Goal: Transaction & Acquisition: Obtain resource

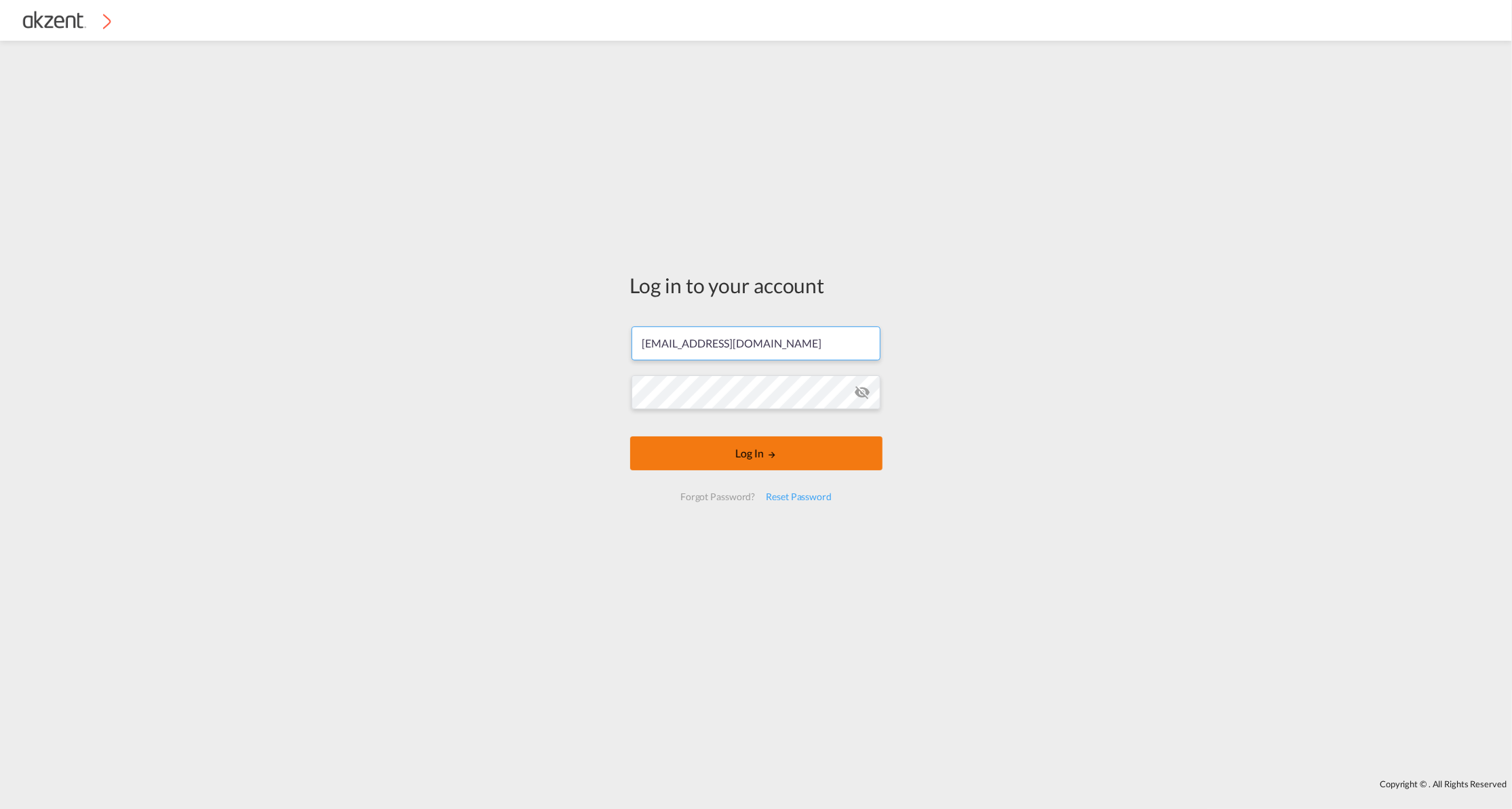
click at [681, 457] on button "Log In" at bounding box center [756, 453] width 252 height 34
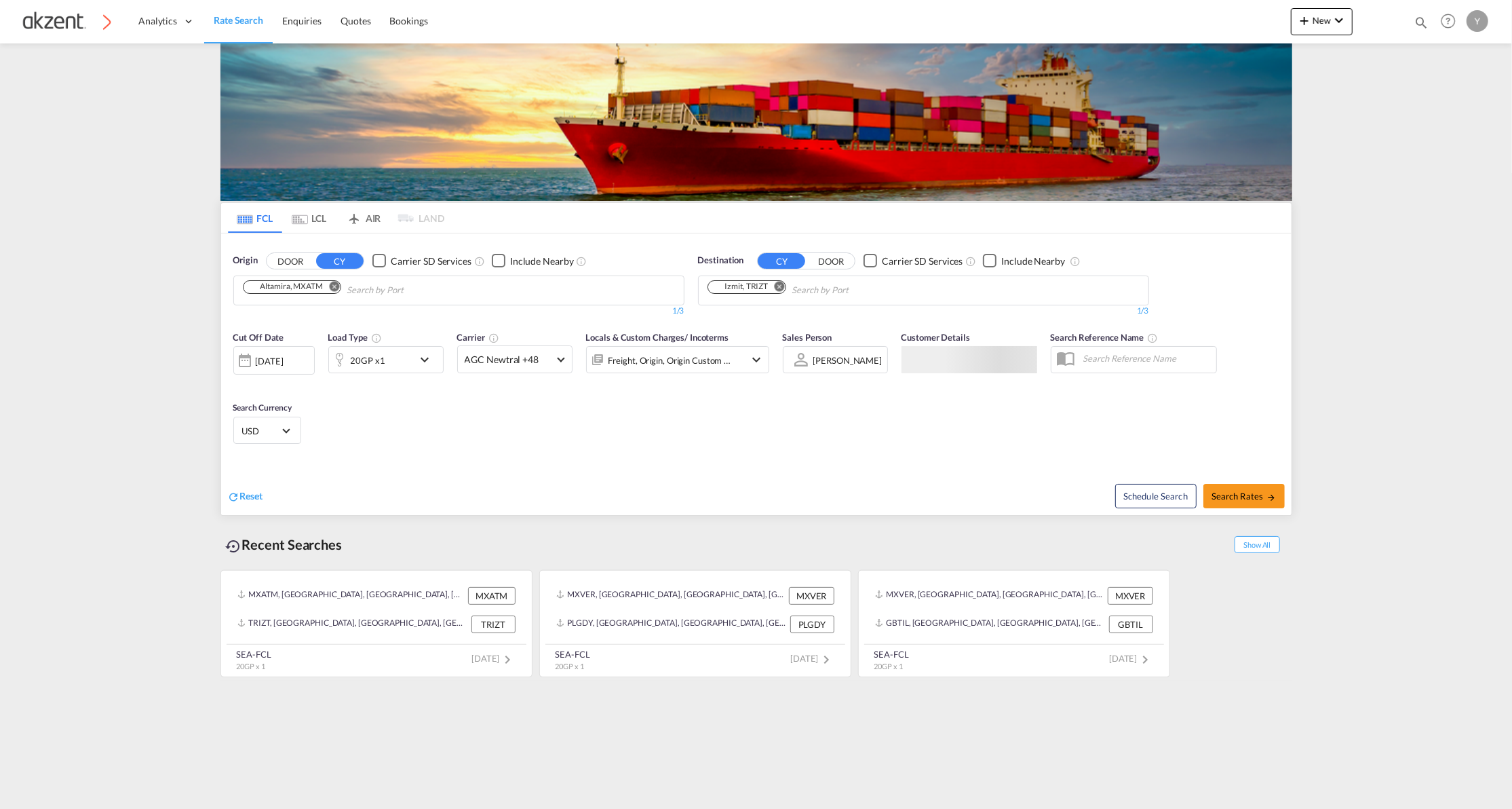
click at [385, 215] on md-tab-item "AIR" at bounding box center [363, 217] width 55 height 30
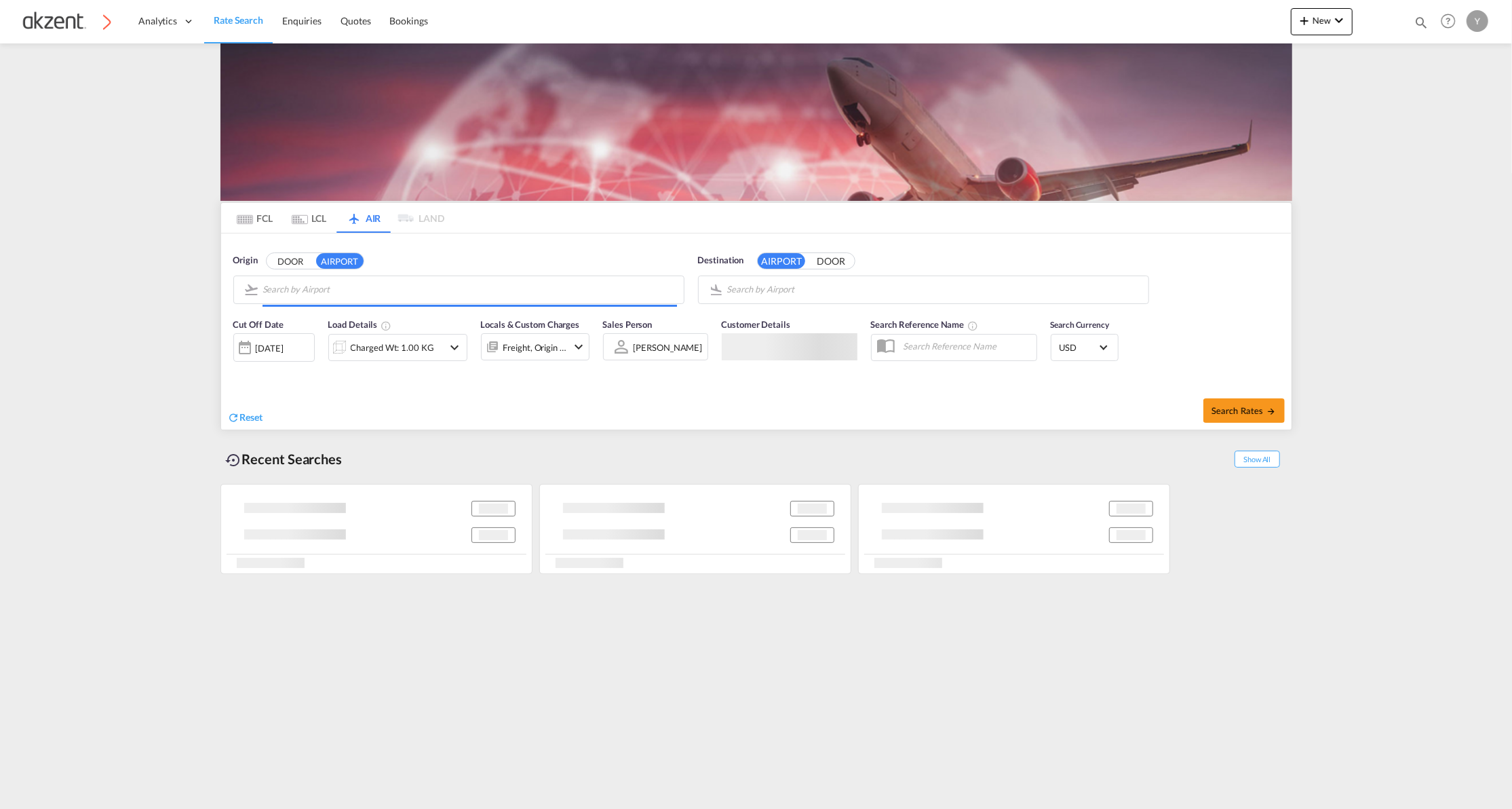
type input "[GEOGRAPHIC_DATA][DATE], [PERSON_NAME], [GEOGRAPHIC_DATA]"
type input "Barcelona International, [GEOGRAPHIC_DATA], BCN"
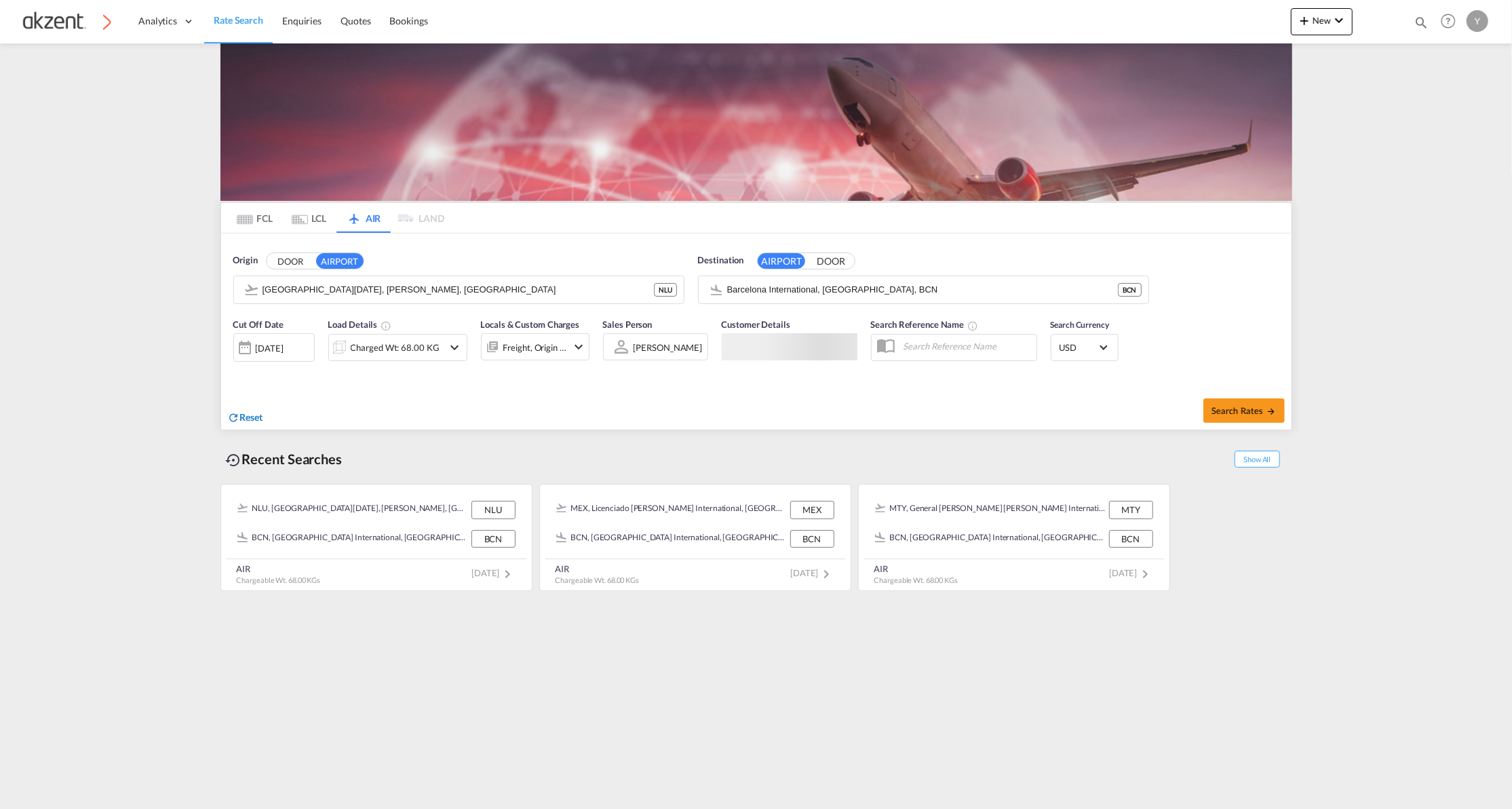
click at [250, 414] on span "Reset" at bounding box center [251, 417] width 23 height 11
click at [275, 294] on body "Analytics Dashboard Rate Search Enquiries Quotes Bookings" at bounding box center [756, 404] width 1512 height 809
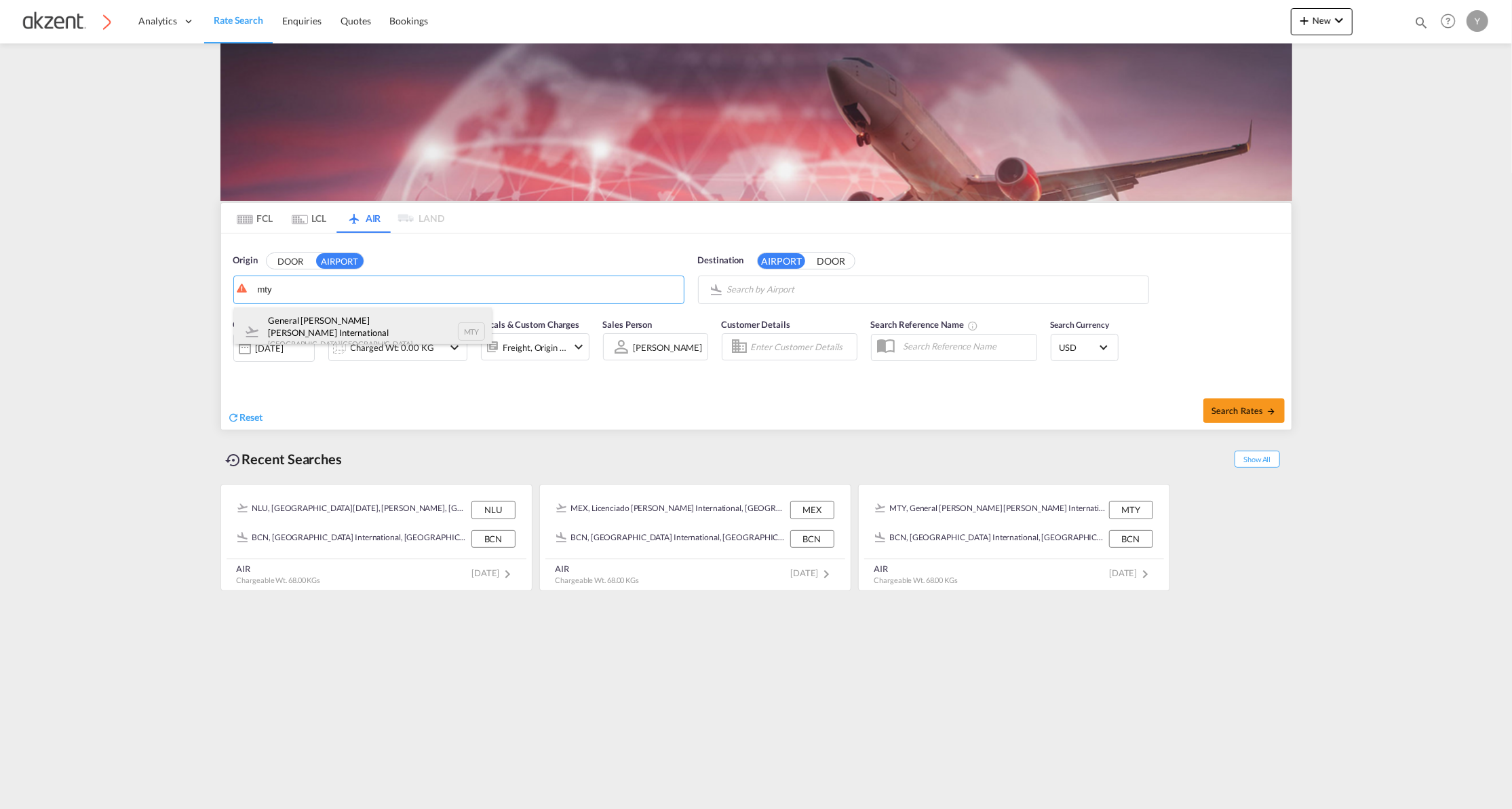
click at [341, 324] on div "General [PERSON_NAME] [PERSON_NAME] International [GEOGRAPHIC_DATA] , [GEOGRAPH…" at bounding box center [363, 332] width 258 height 49
type input "General [PERSON_NAME] [PERSON_NAME] International, [GEOGRAPHIC_DATA], [GEOGRAPH…"
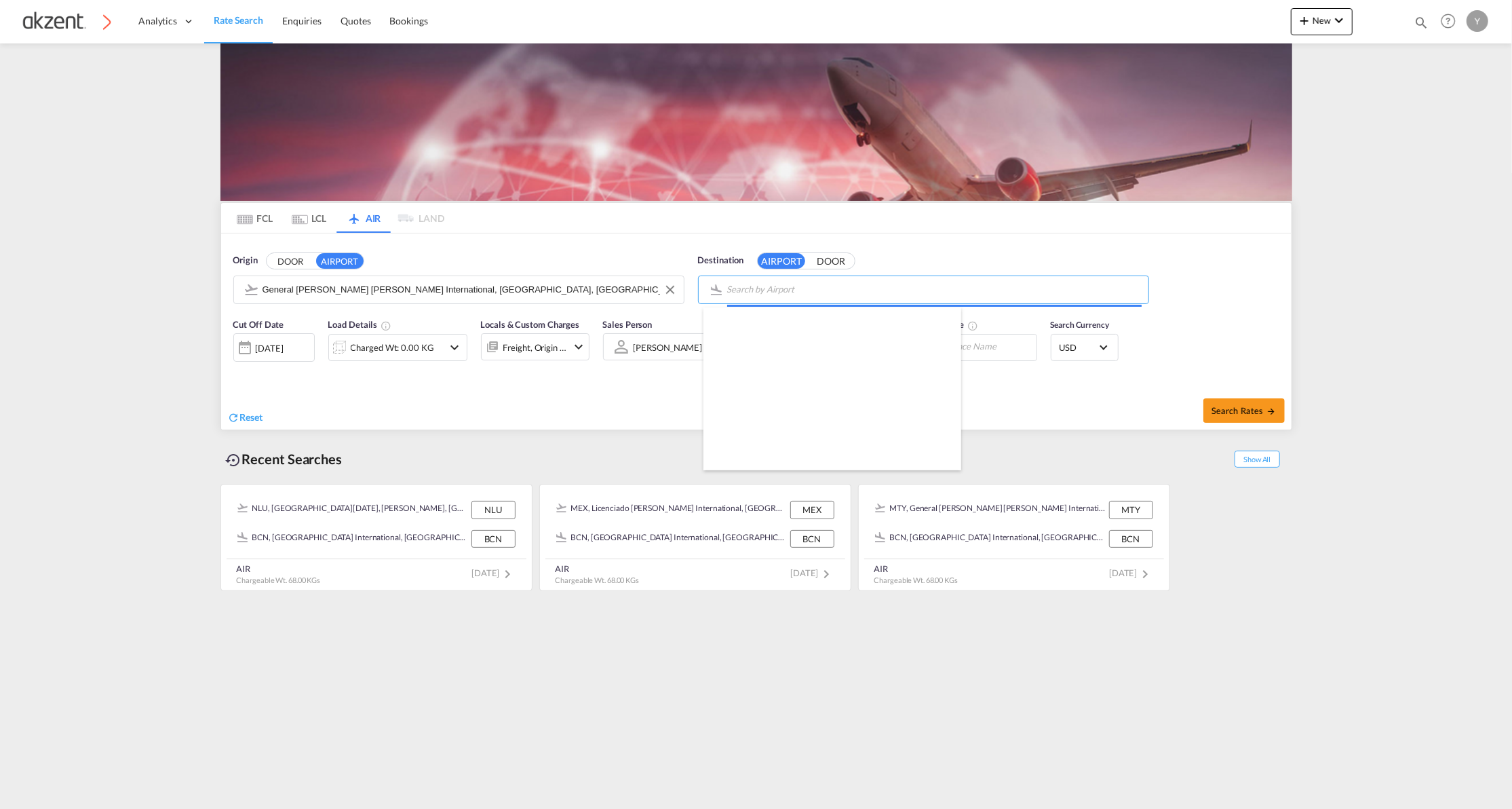
click at [846, 291] on body "Analytics Dashboard Rate Search Enquiries Quotes Bookings" at bounding box center [756, 404] width 1512 height 809
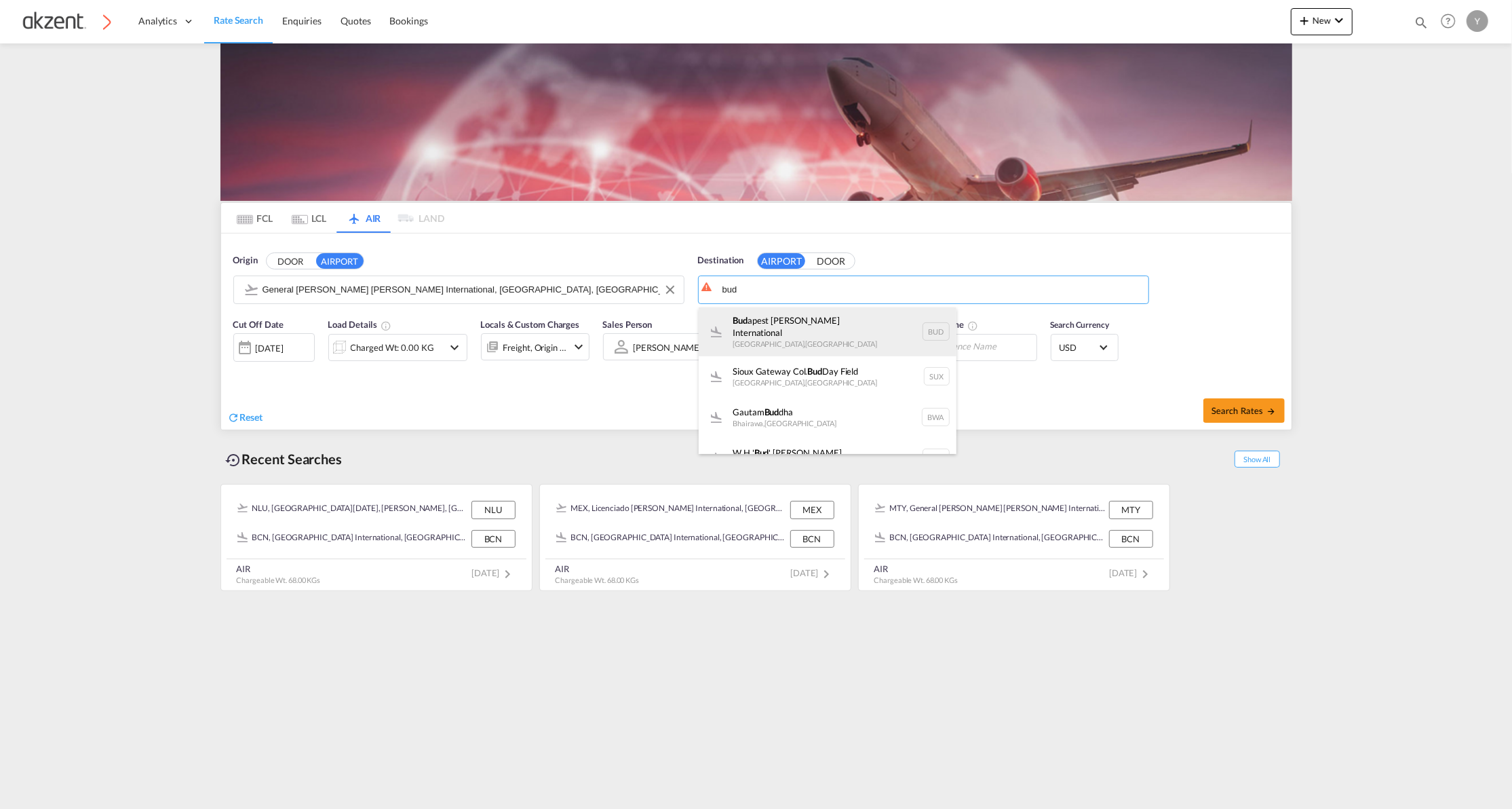
click at [839, 329] on div "[PERSON_NAME] [PERSON_NAME] International [GEOGRAPHIC_DATA] , [GEOGRAPHIC_DATA]…" at bounding box center [828, 332] width 258 height 49
type input "Budapest [PERSON_NAME] International, [GEOGRAPHIC_DATA], [GEOGRAPHIC_DATA]"
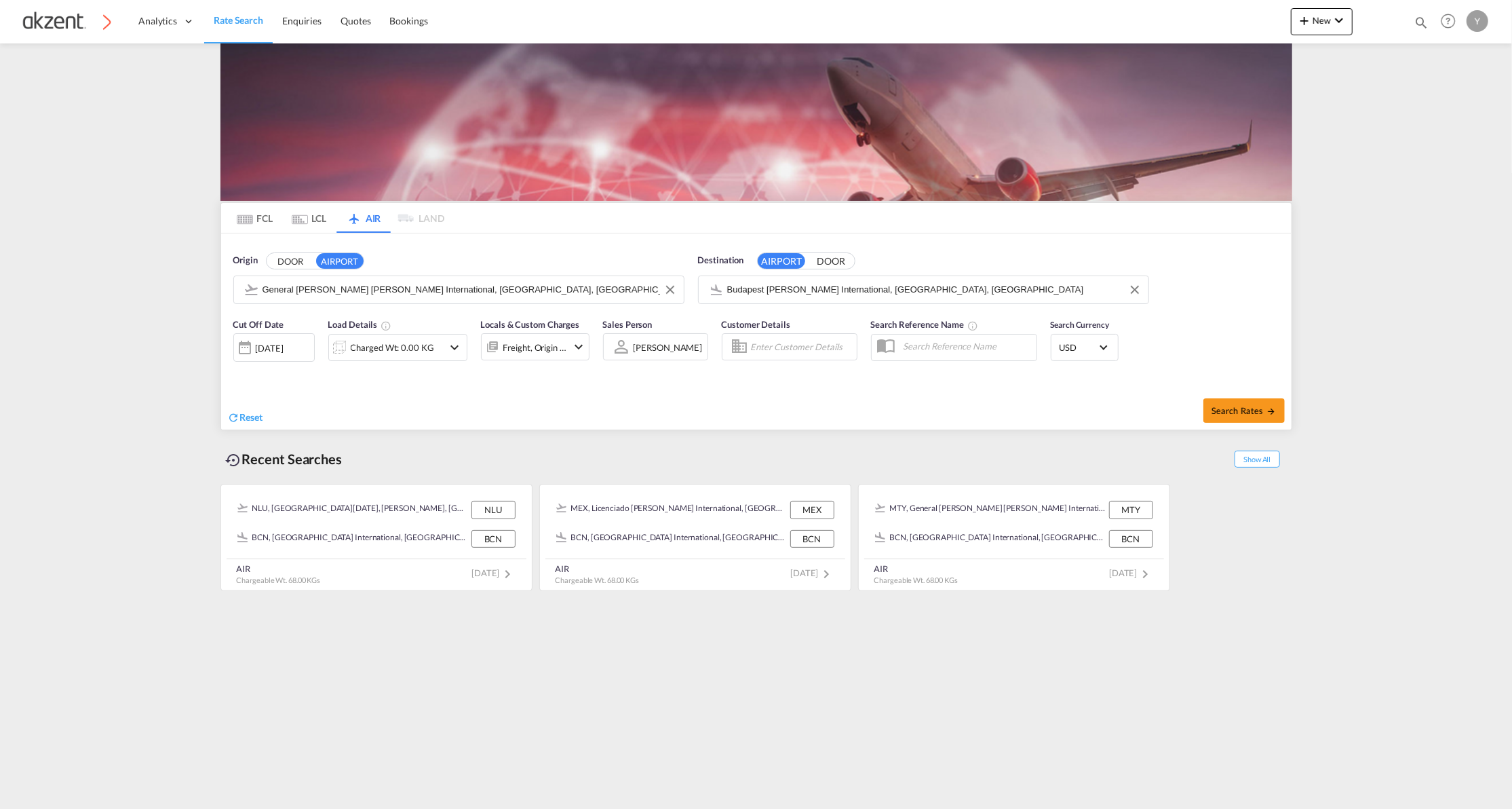
click at [282, 353] on div "[DATE]" at bounding box center [269, 348] width 28 height 12
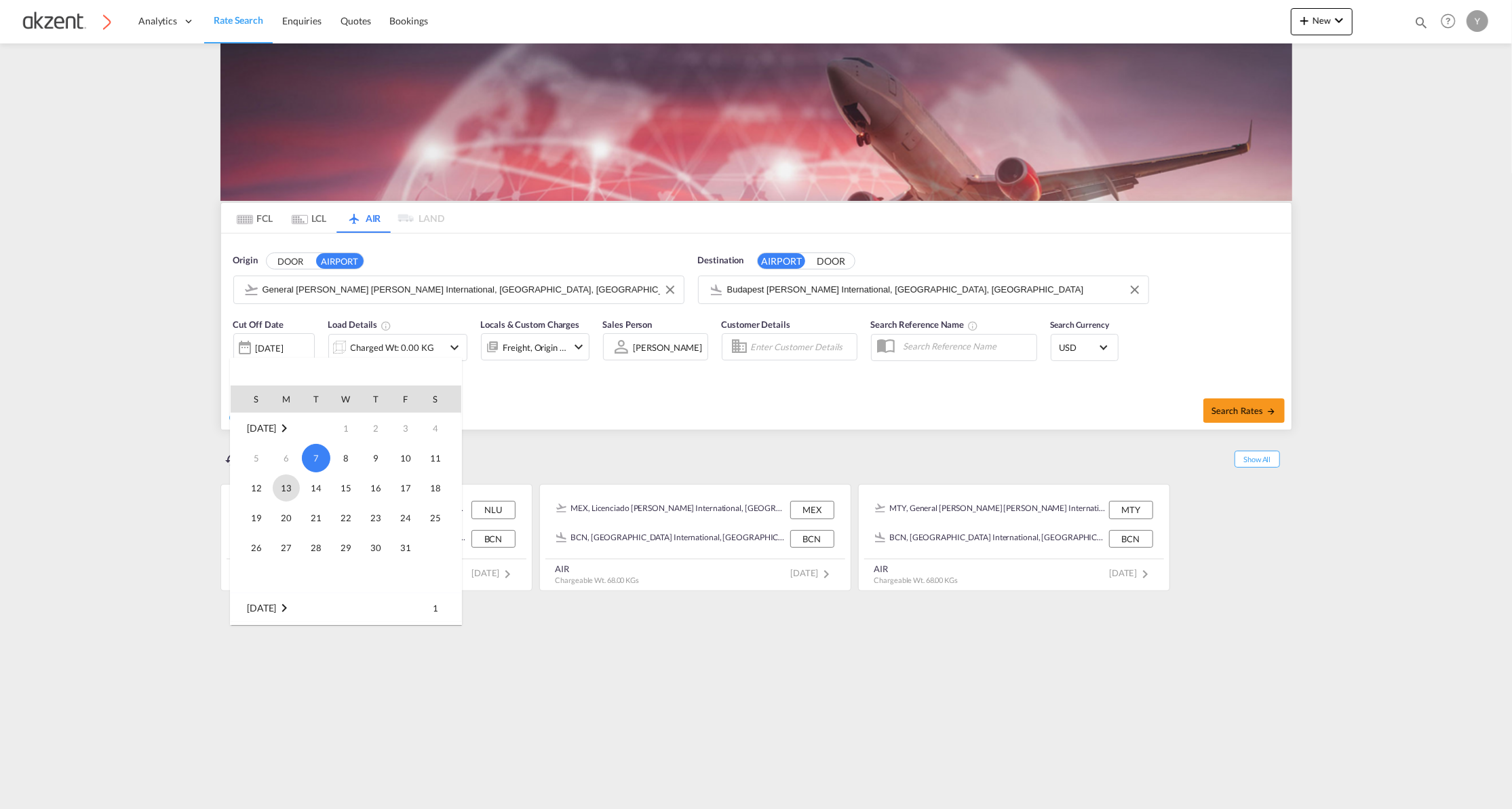
click at [278, 484] on span "13" at bounding box center [286, 488] width 27 height 27
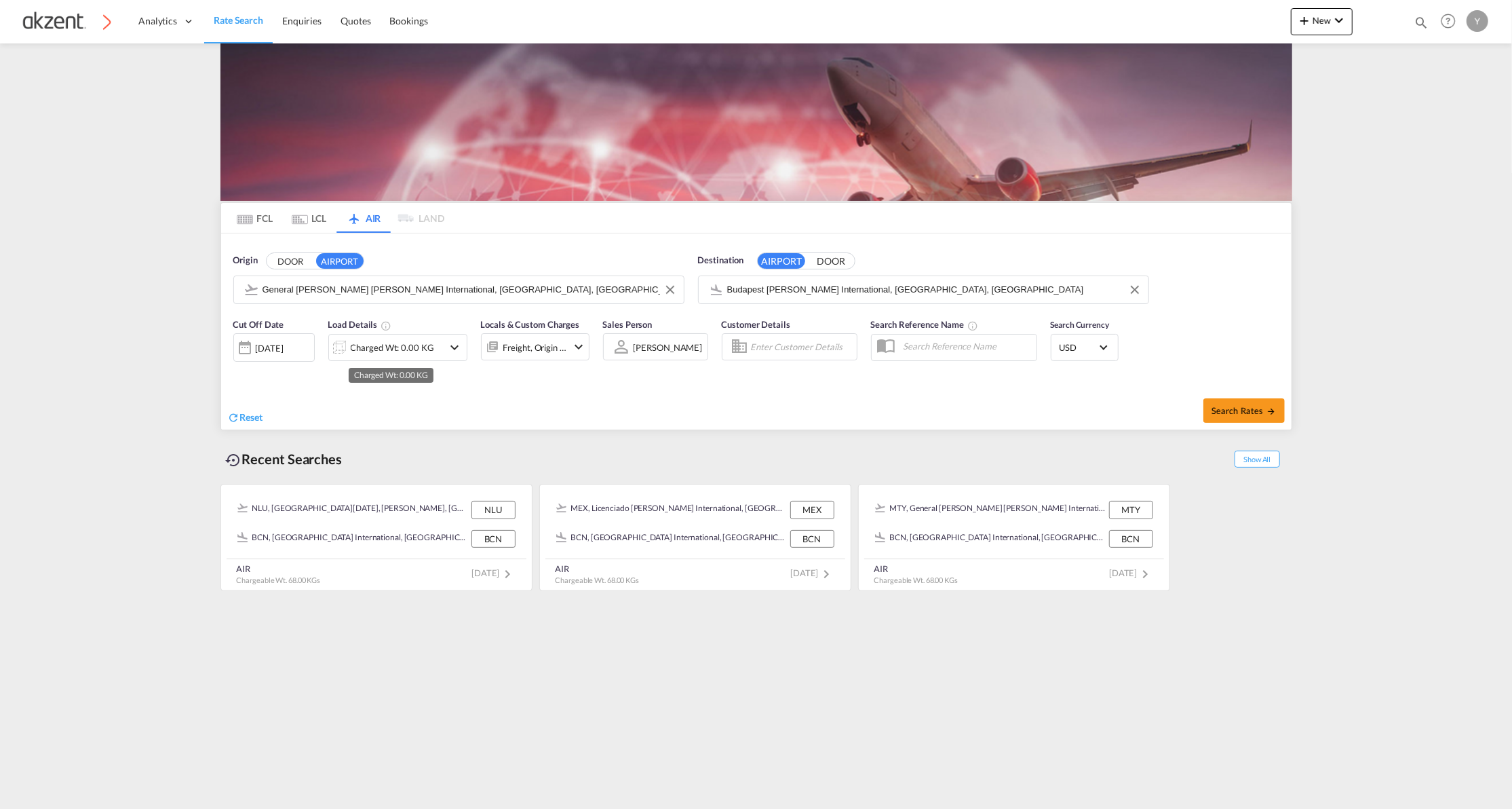
click at [405, 356] on div "Charged Wt: 0.00 KG" at bounding box center [392, 347] width 84 height 19
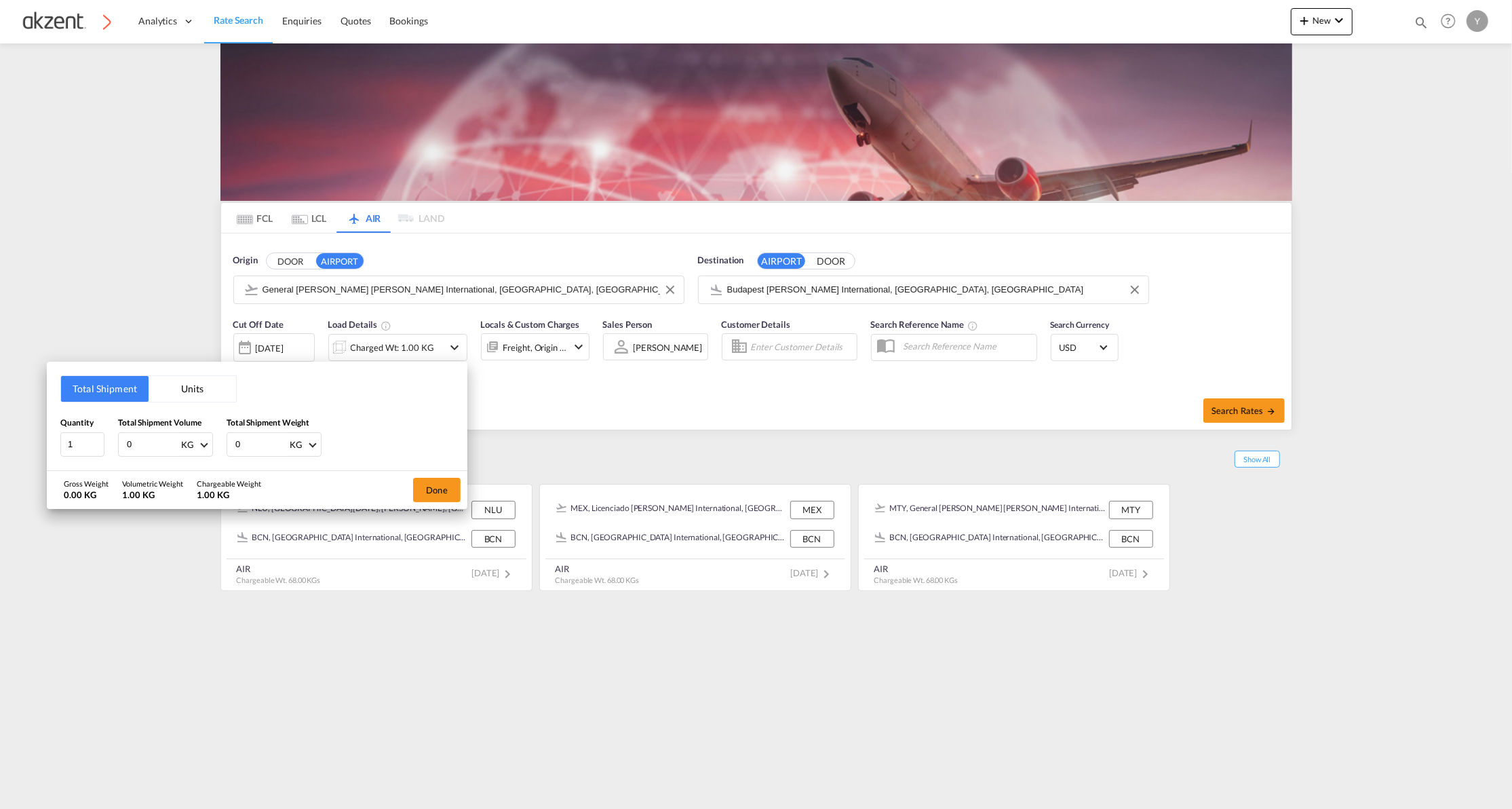
click at [185, 395] on button "Units" at bounding box center [193, 389] width 88 height 26
click at [275, 441] on div "CMS" at bounding box center [269, 443] width 21 height 11
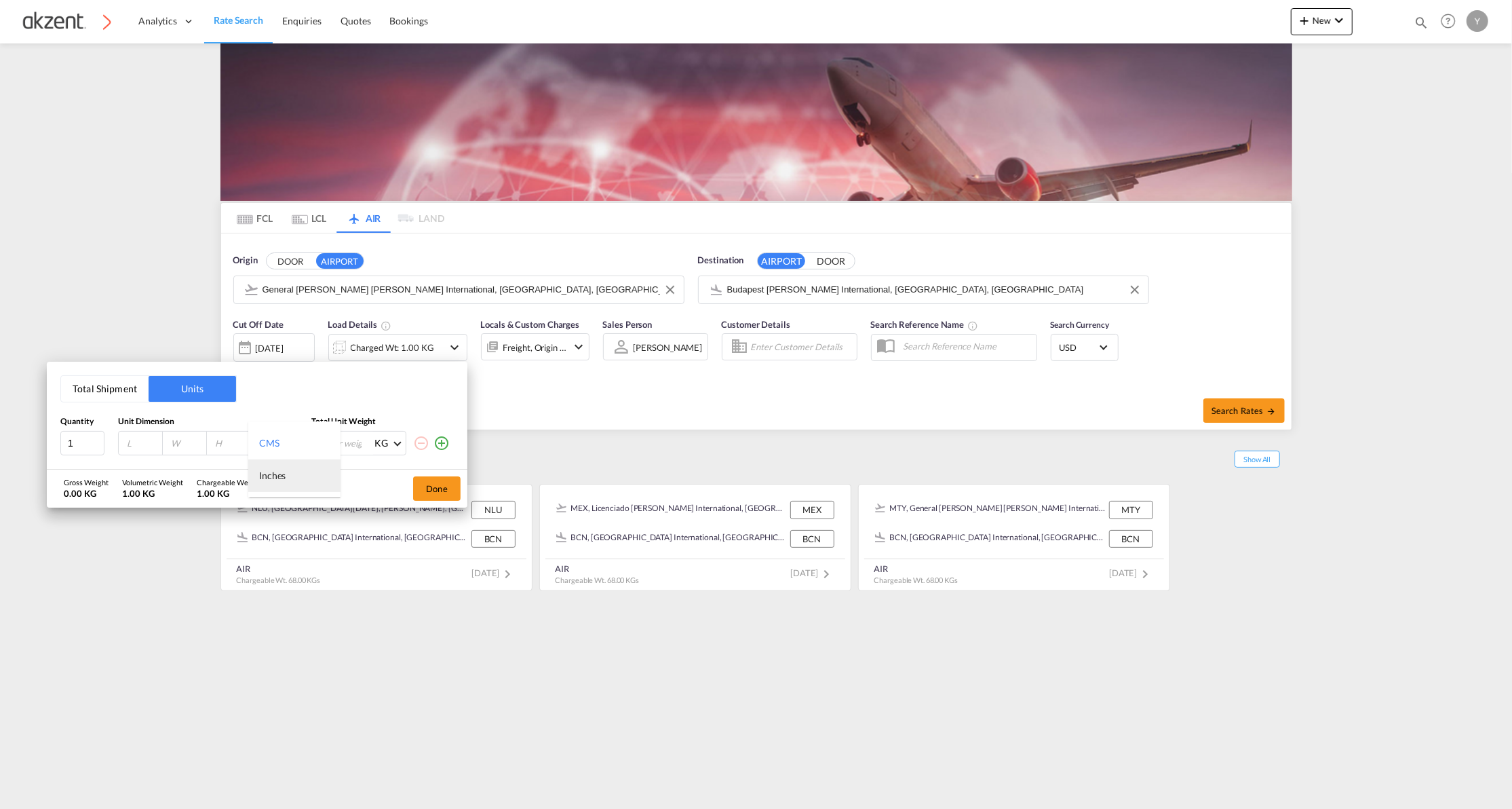
click at [278, 470] on div "Inches" at bounding box center [272, 475] width 26 height 13
click at [283, 429] on div "Quantity Unit Dimension Total Unit Weight 1 Inches KG KG LB" at bounding box center [257, 436] width 394 height 40
click at [280, 441] on div "Inches" at bounding box center [273, 443] width 27 height 11
click at [275, 406] on div "CMS" at bounding box center [269, 410] width 21 height 13
click at [131, 443] on input "number" at bounding box center [144, 443] width 37 height 12
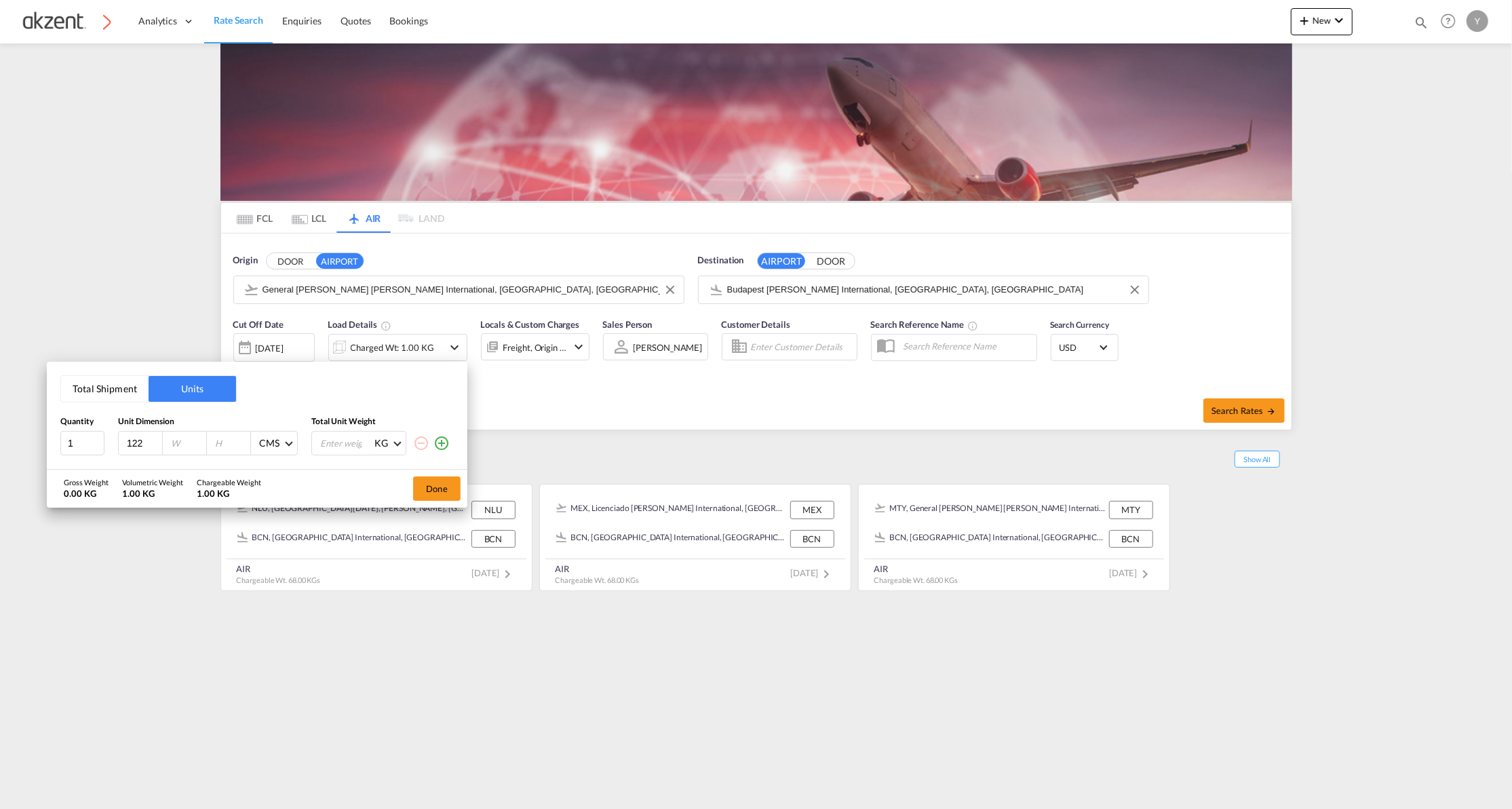
type input "122"
click at [171, 443] on input "number" at bounding box center [188, 443] width 37 height 12
type input "114"
click at [234, 448] on input "number" at bounding box center [232, 443] width 37 height 12
type input "117"
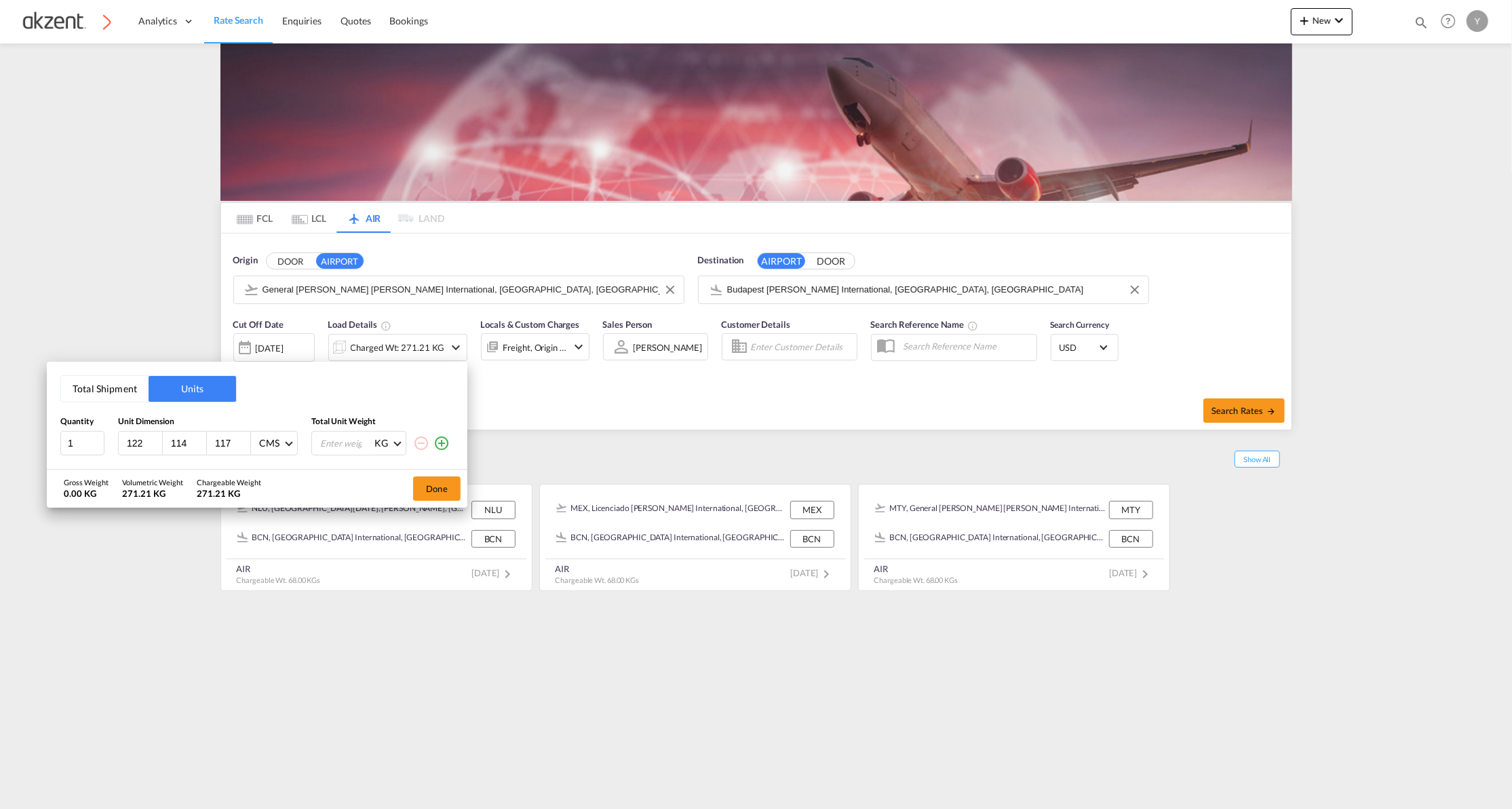
click at [332, 443] on input "number" at bounding box center [346, 443] width 55 height 23
click at [82, 445] on input "1" at bounding box center [82, 443] width 44 height 24
type input "11"
click at [204, 479] on div "Chargeable Weight" at bounding box center [229, 482] width 64 height 10
drag, startPoint x: 204, startPoint y: 479, endPoint x: 351, endPoint y: 446, distance: 150.7
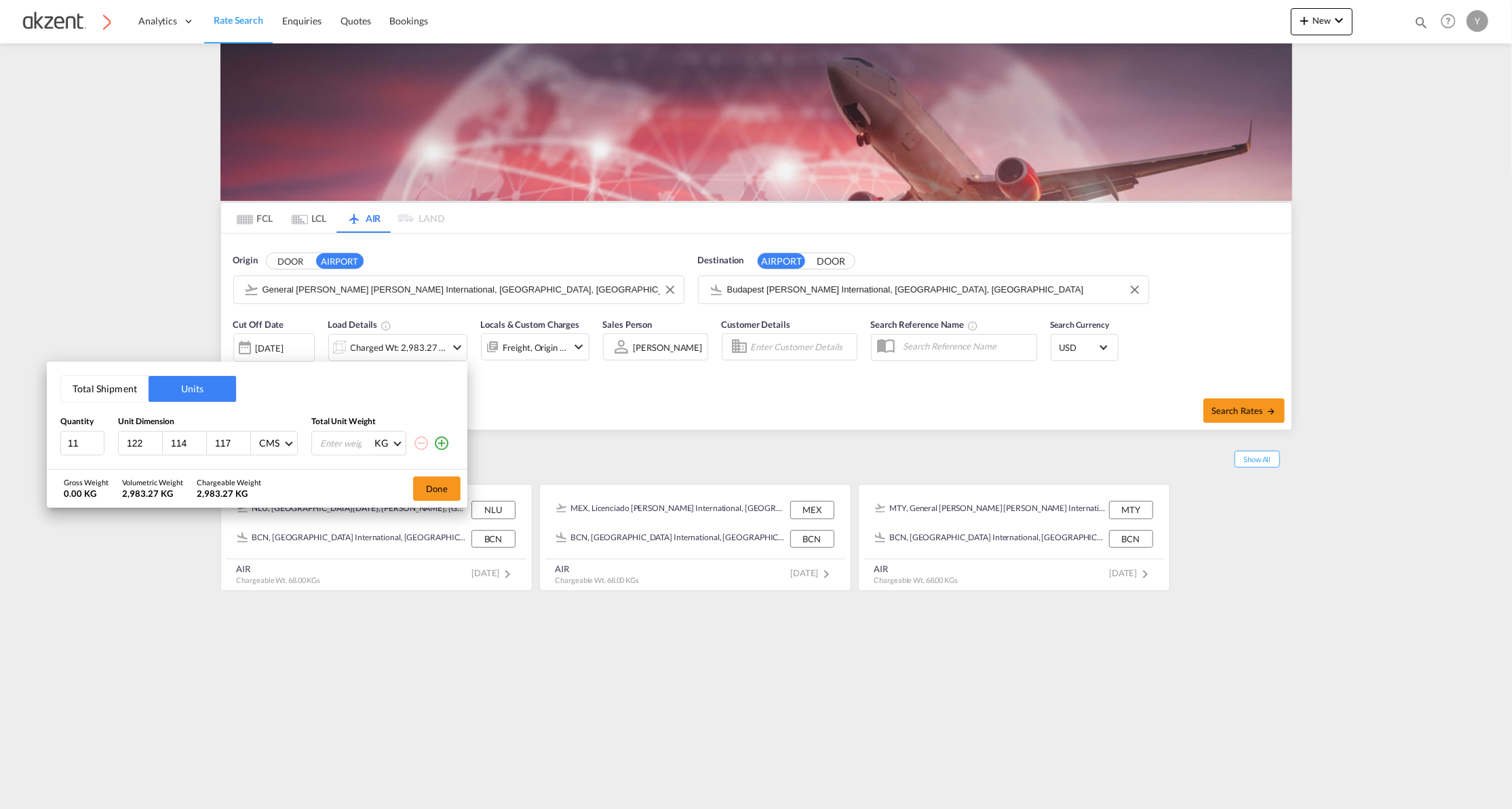
click at [351, 446] on input "number" at bounding box center [346, 443] width 55 height 23
type input "7"
click at [351, 446] on input "number" at bounding box center [346, 443] width 55 height 23
type input "66"
click at [337, 483] on div "Gross Weight 726.00 KG Volumetric Weight 2,983.27 KG Chargeable Weight 2,983.27…" at bounding box center [257, 489] width 421 height 38
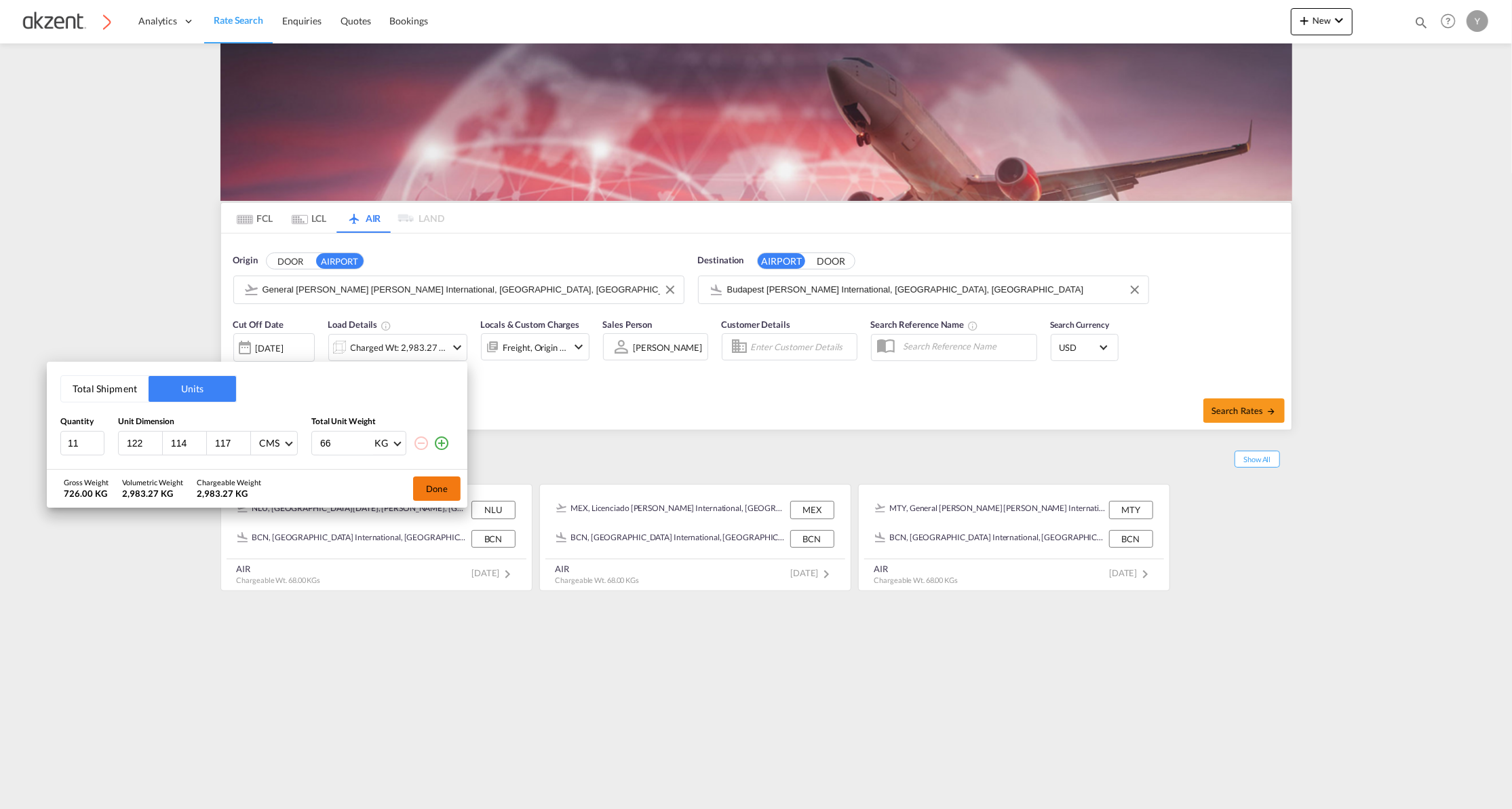
click at [440, 487] on button "Done" at bounding box center [436, 488] width 47 height 24
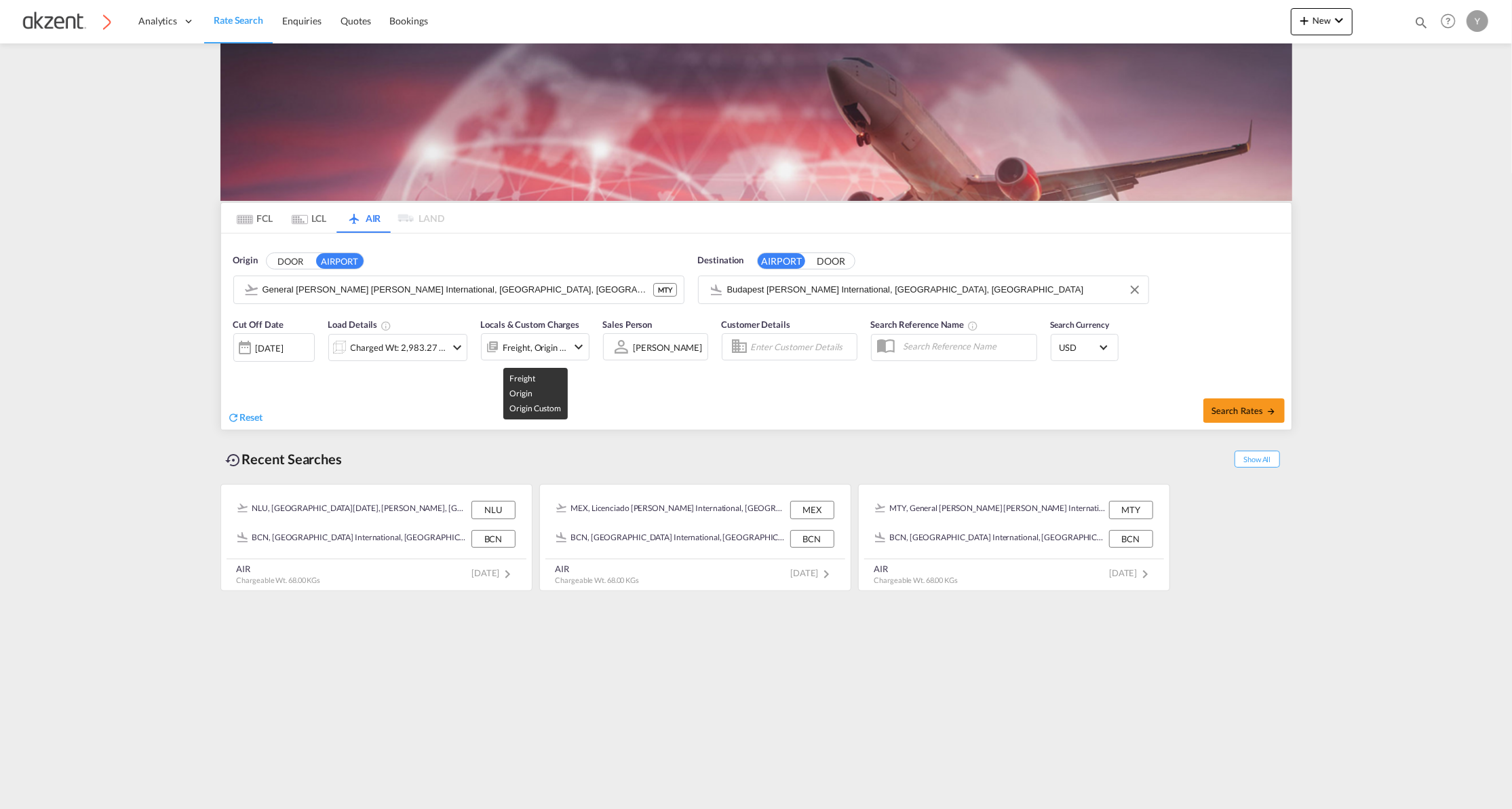
click at [540, 356] on div "Freight, Origin +1" at bounding box center [535, 347] width 64 height 19
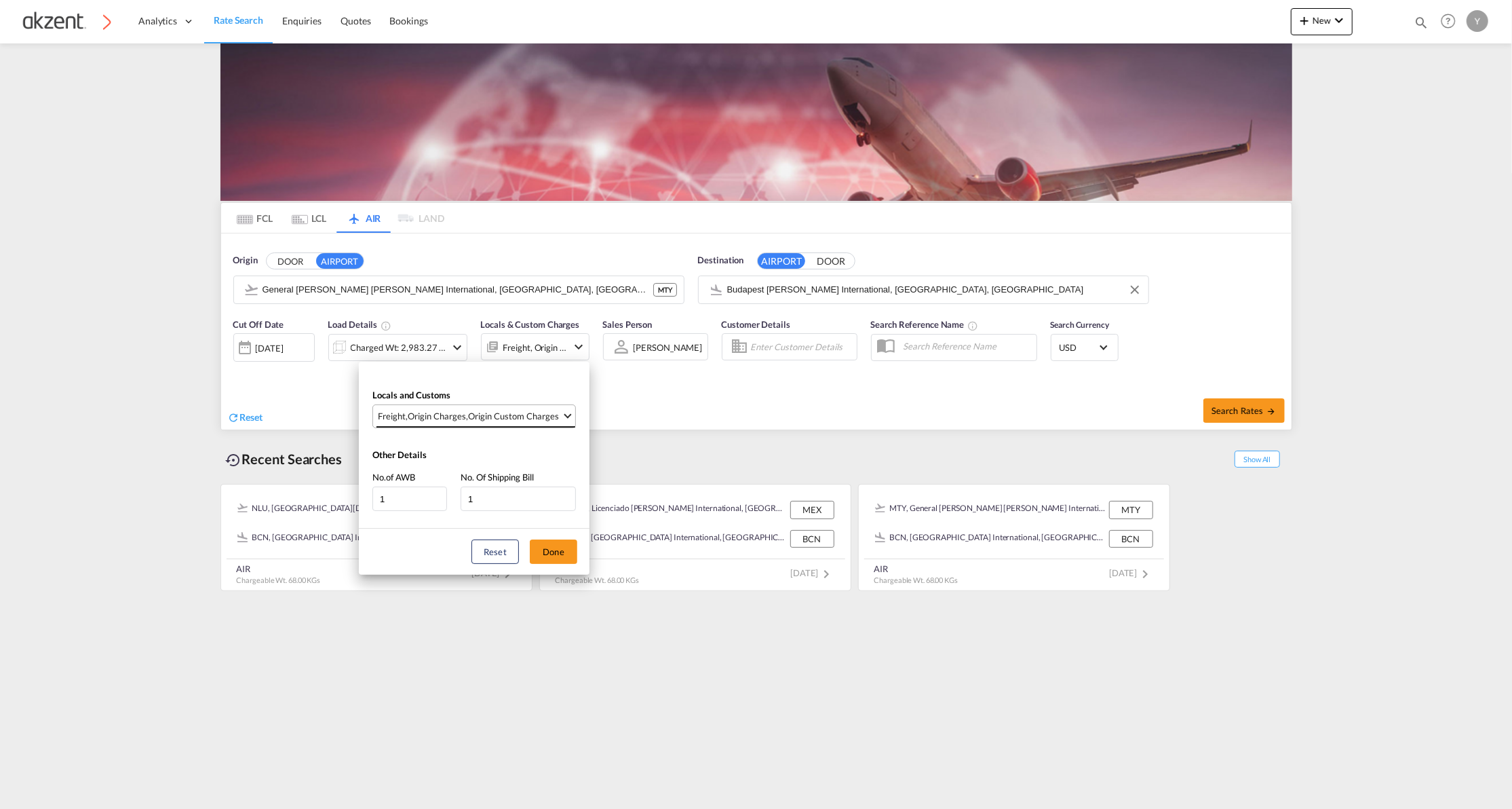
click at [533, 409] on md-select-value "Freight , Origin Charges , Origin Custom Charges" at bounding box center [476, 417] width 199 height 23
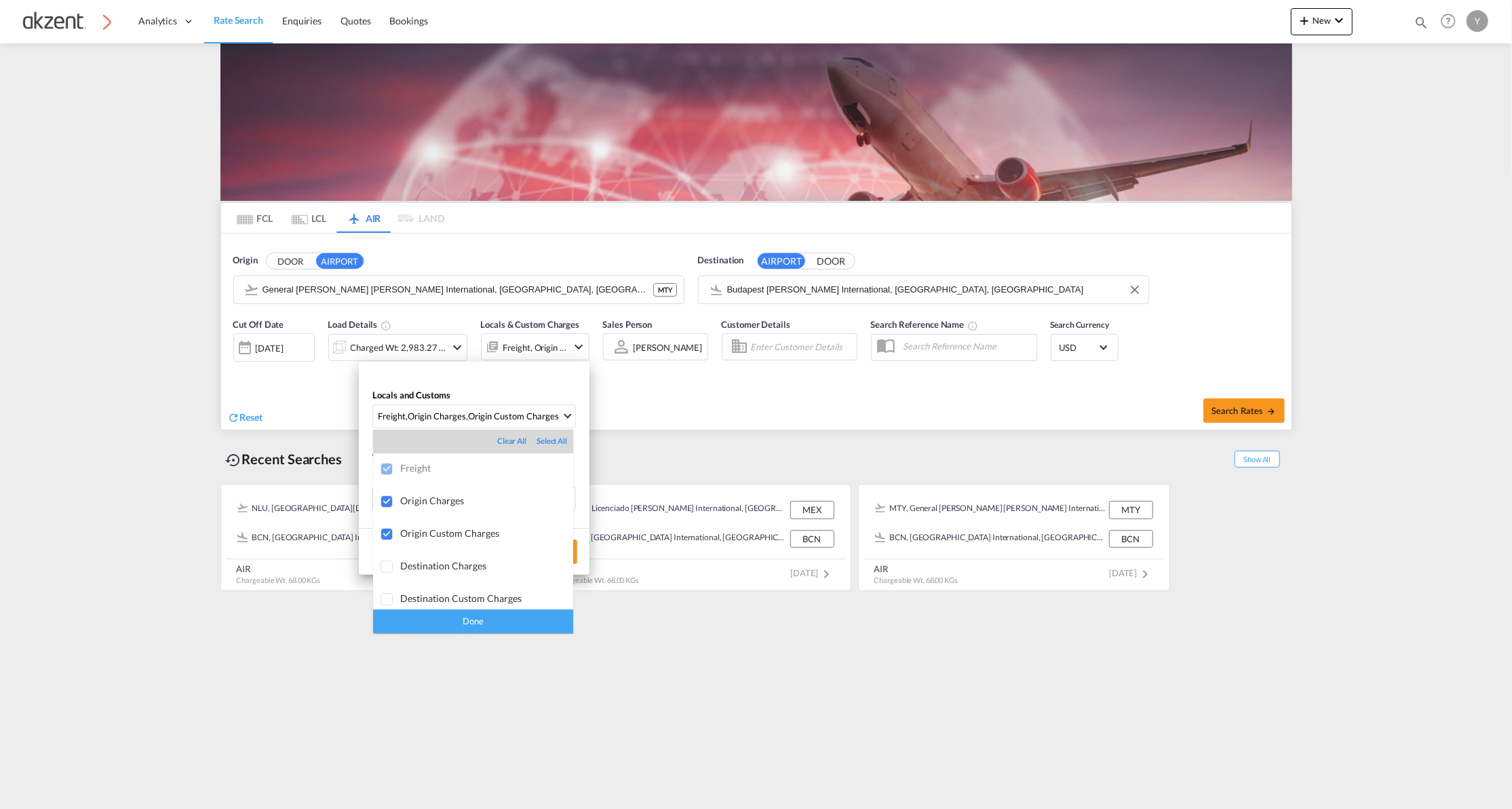
click at [707, 409] on md-backdrop at bounding box center [756, 404] width 1512 height 809
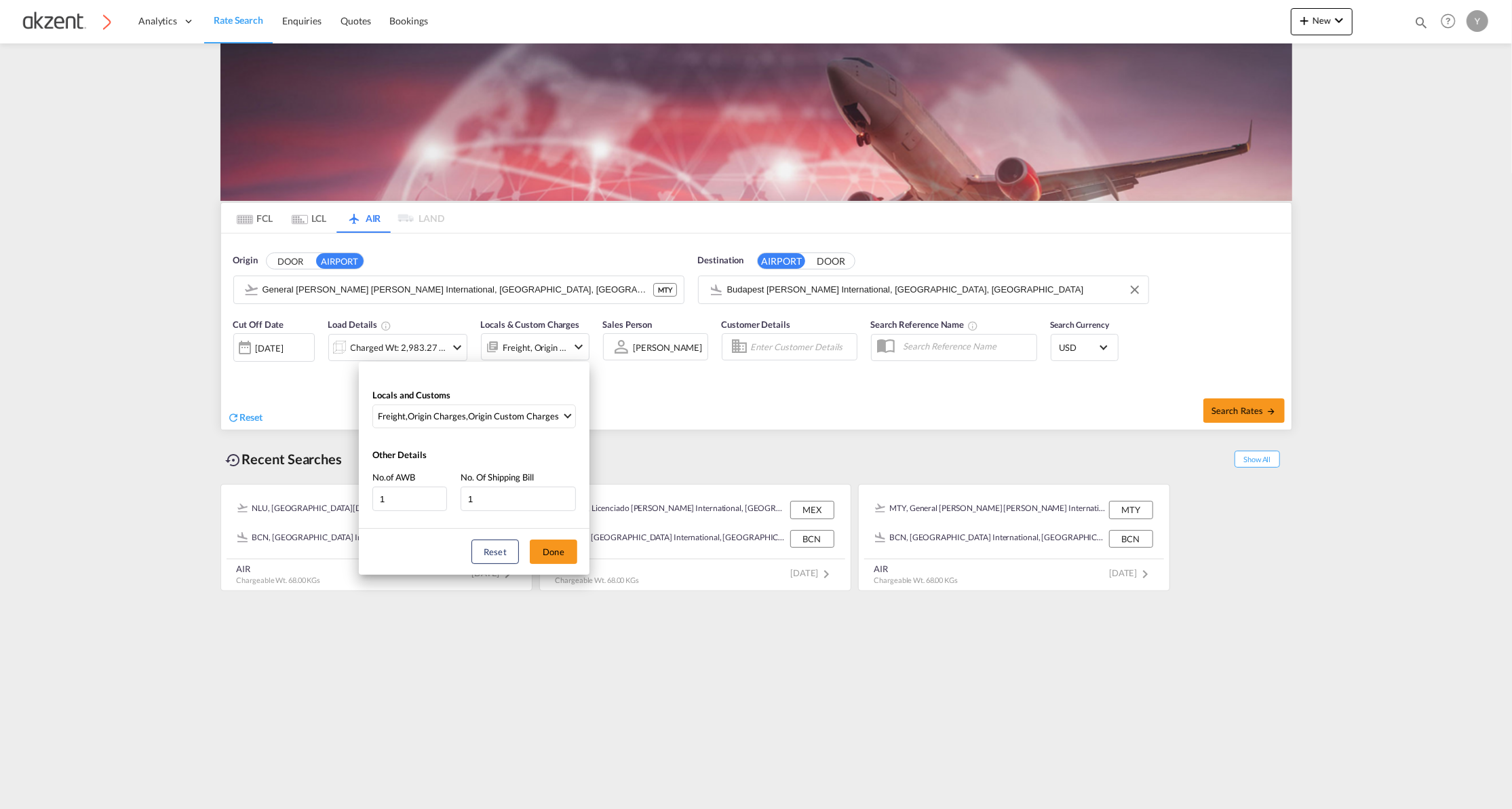
click at [707, 409] on div "Locals and Customs Freight , Origin Charges , Origin Custom Charges Other Detai…" at bounding box center [756, 404] width 1512 height 809
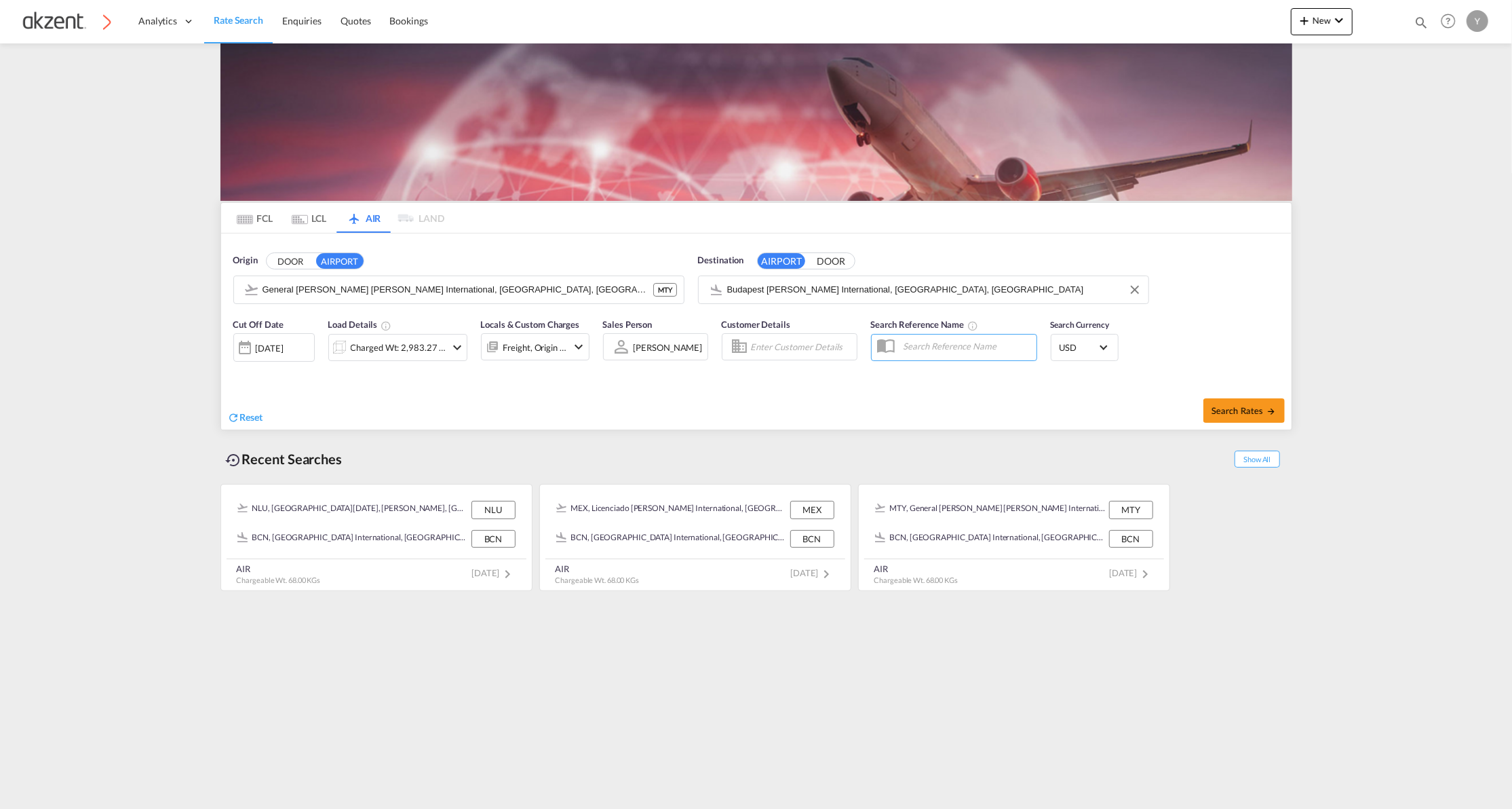
click at [911, 347] on input "text" at bounding box center [966, 346] width 140 height 21
click at [912, 357] on md-input-container at bounding box center [954, 347] width 166 height 27
click at [907, 345] on input "text" at bounding box center [966, 346] width 140 height 21
click at [977, 346] on input "Prospecto /" at bounding box center [966, 346] width 140 height 21
type input "Prospecto / IB Cargo"
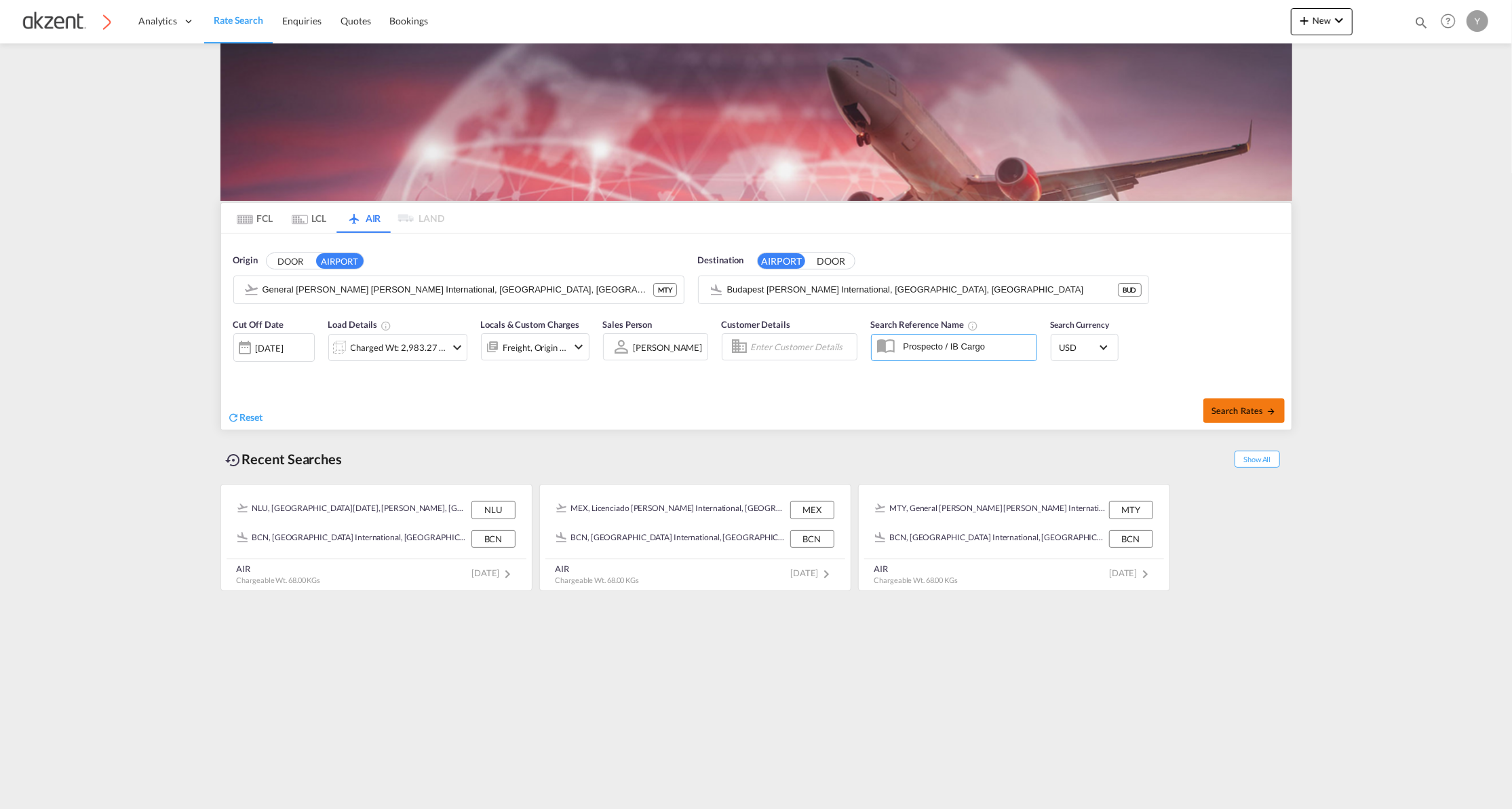
click at [1254, 409] on span "Search Rates" at bounding box center [1244, 410] width 65 height 11
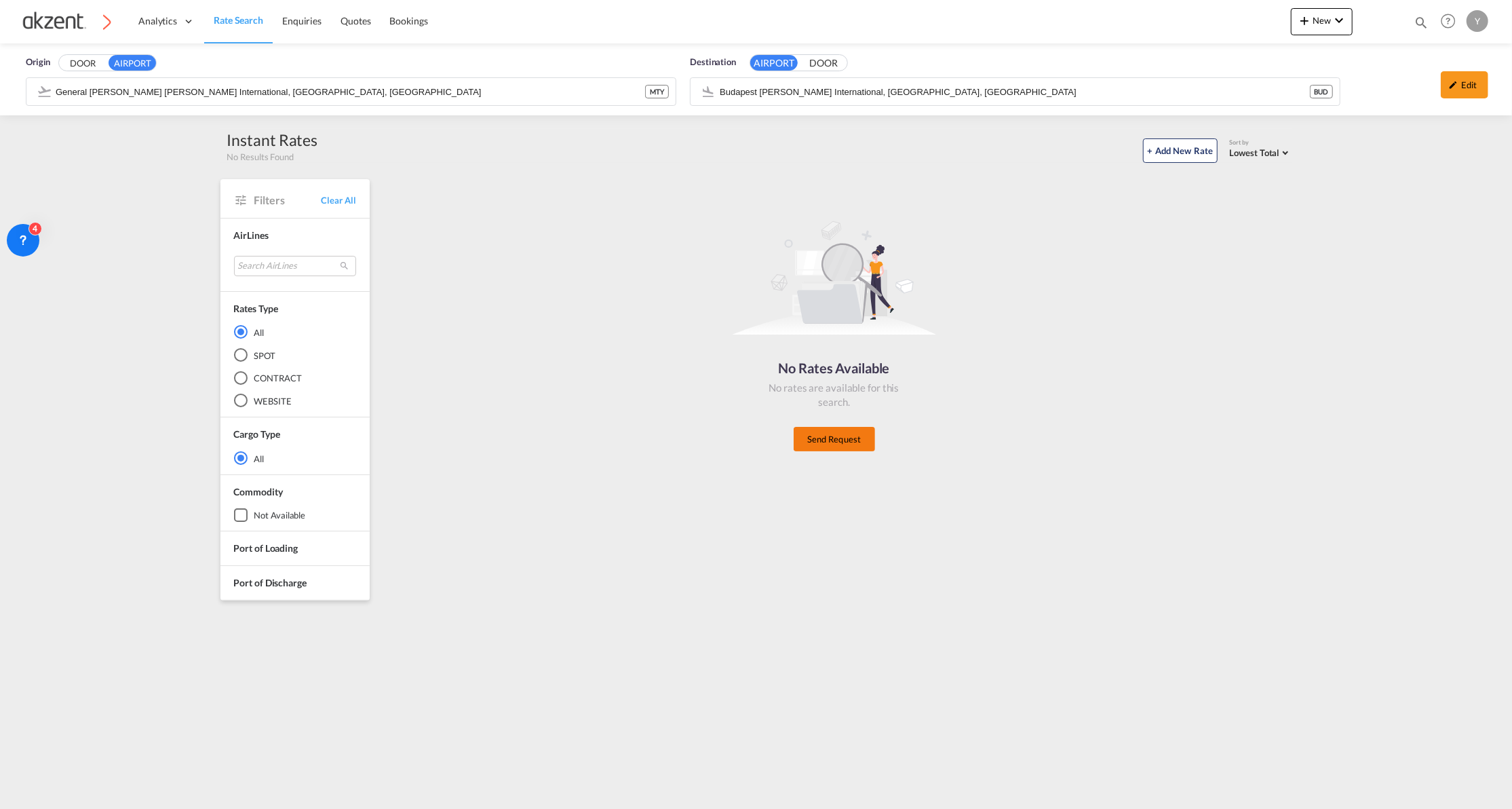
click at [863, 438] on button "Send Request" at bounding box center [834, 439] width 81 height 24
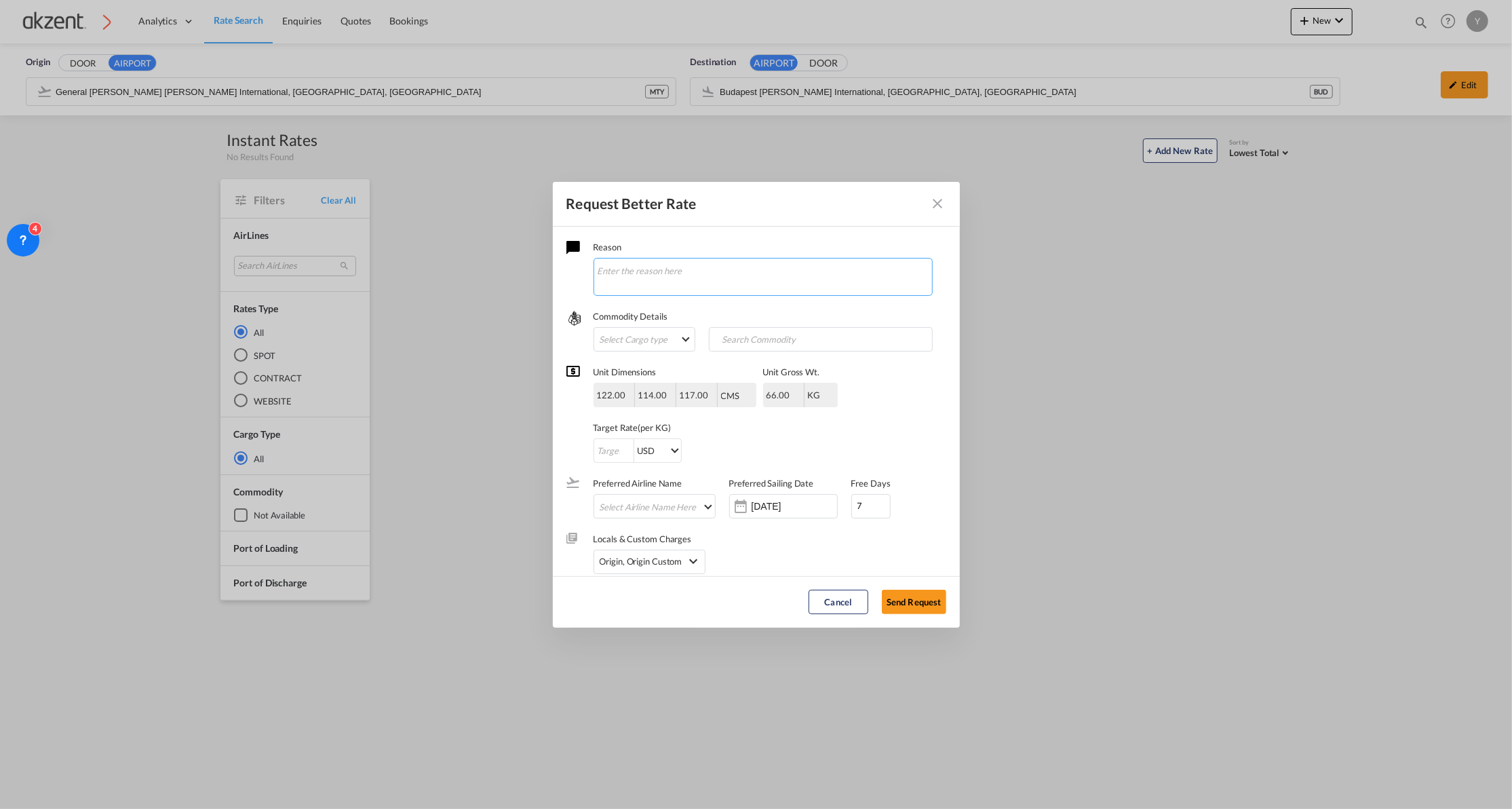
click at [619, 269] on textarea "Request Better Rate ..." at bounding box center [763, 277] width 339 height 38
type textarea "Cotizar EXW para 11 pallets de 122x114x117 cm c/u y un peso total de 725 kg por…"
click at [640, 334] on md-select "Select Cargo type FAK GCR GDSM General Cargo Hazardous Cargo Ambient Foodstuff …" at bounding box center [644, 339] width 102 height 24
click at [635, 329] on md-option "FAK" at bounding box center [650, 339] width 121 height 33
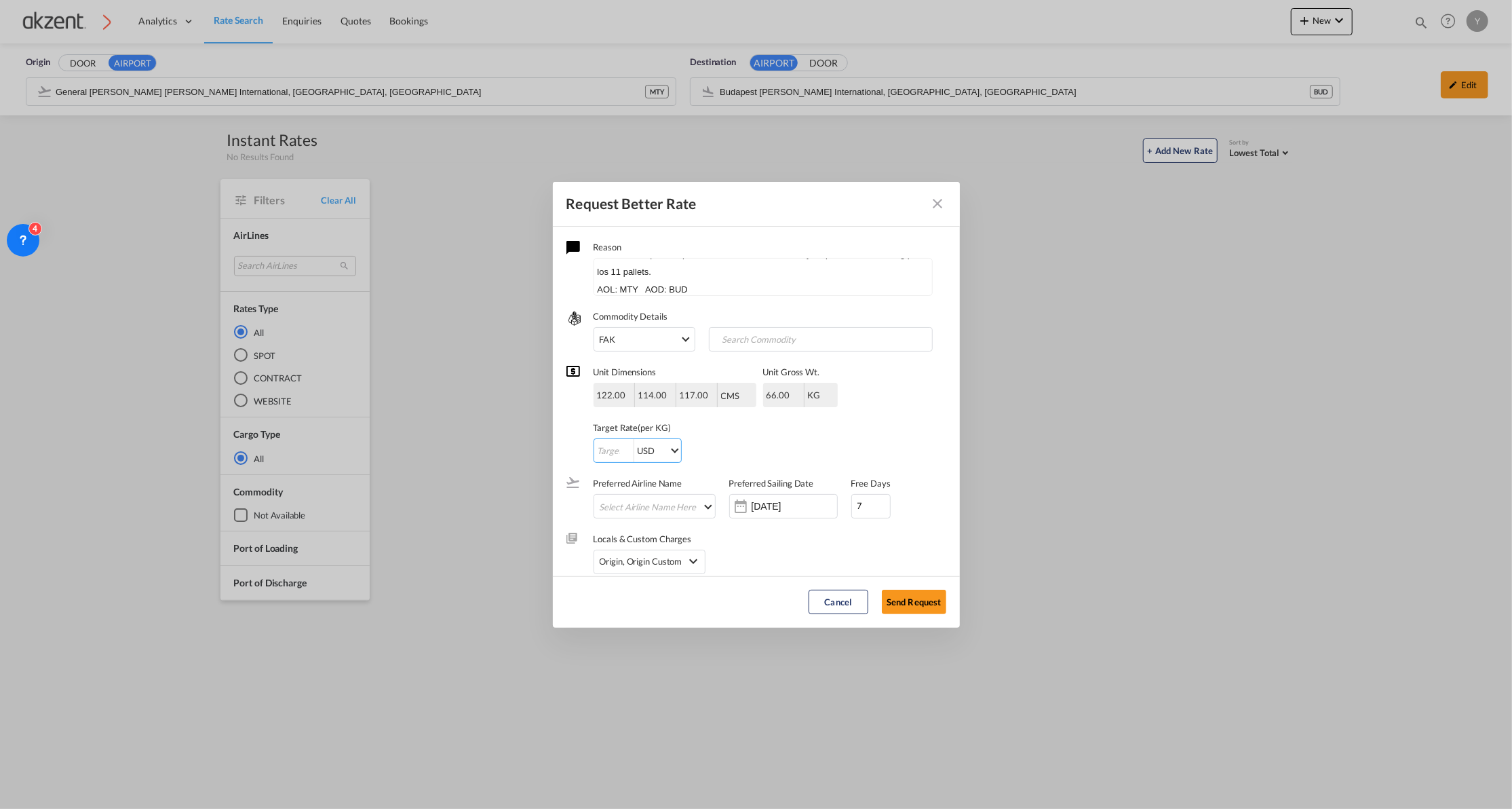
click at [601, 452] on input "Request Better Rate ..." at bounding box center [614, 451] width 40 height 24
type input "1"
click at [839, 433] on div "Unit Dimensions 122.00 114.00 117.00 CMS CMS Inches CMS Inches Unit [PERSON_NAM…" at bounding box center [756, 407] width 380 height 111
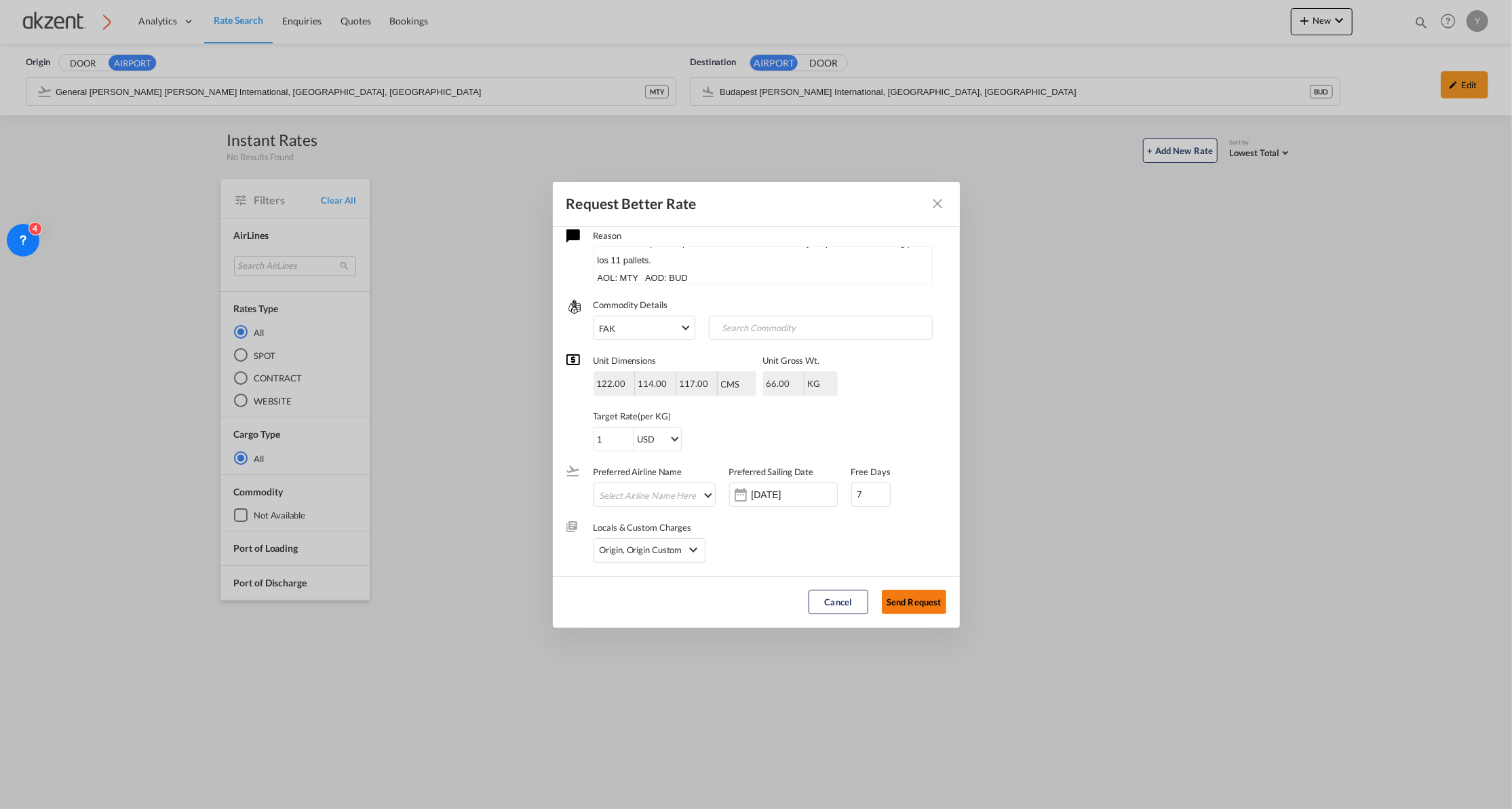
click at [915, 595] on button "Send Request" at bounding box center [914, 601] width 64 height 24
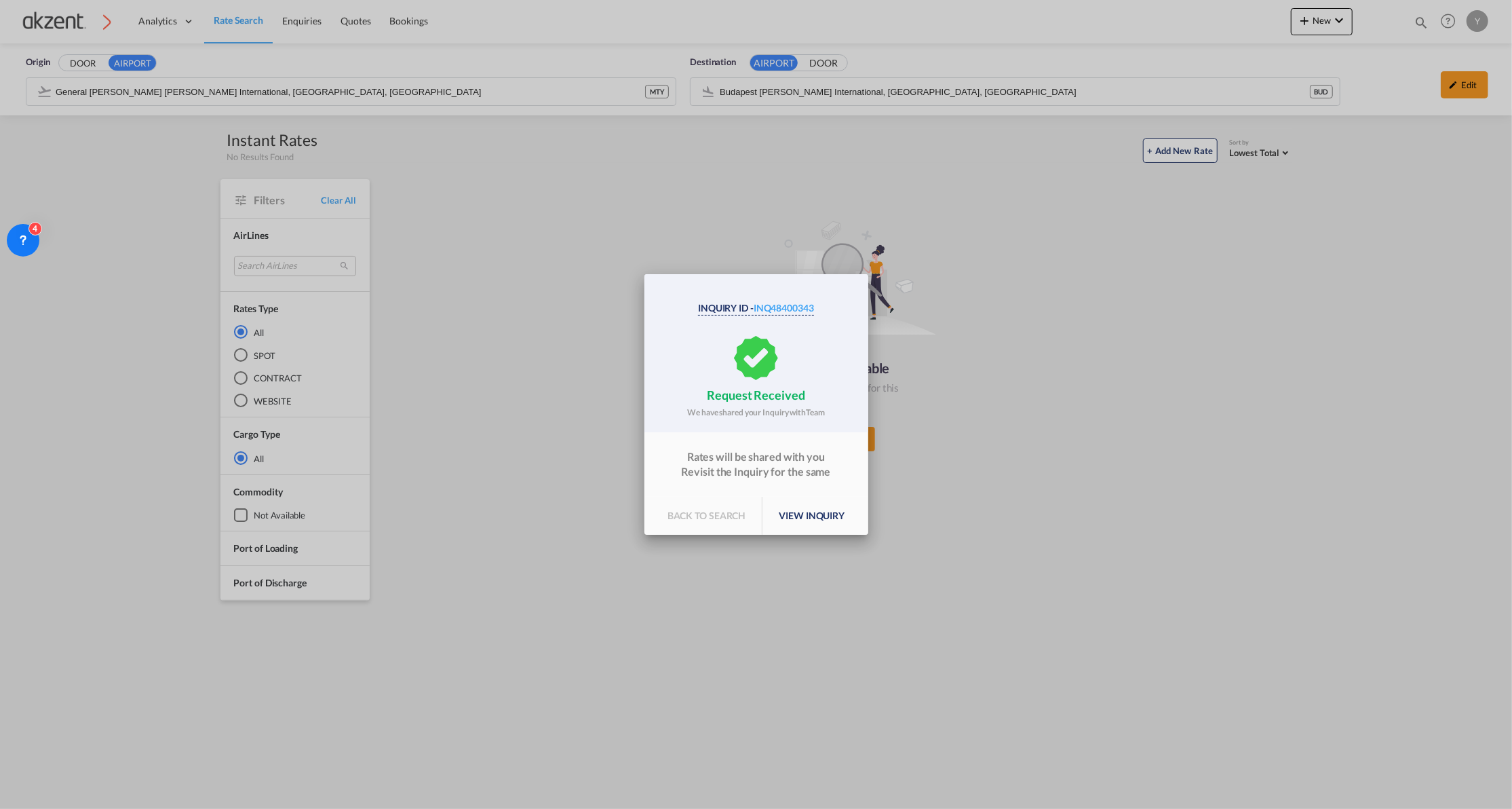
click at [802, 520] on p "view inquiry" at bounding box center [812, 516] width 98 height 38
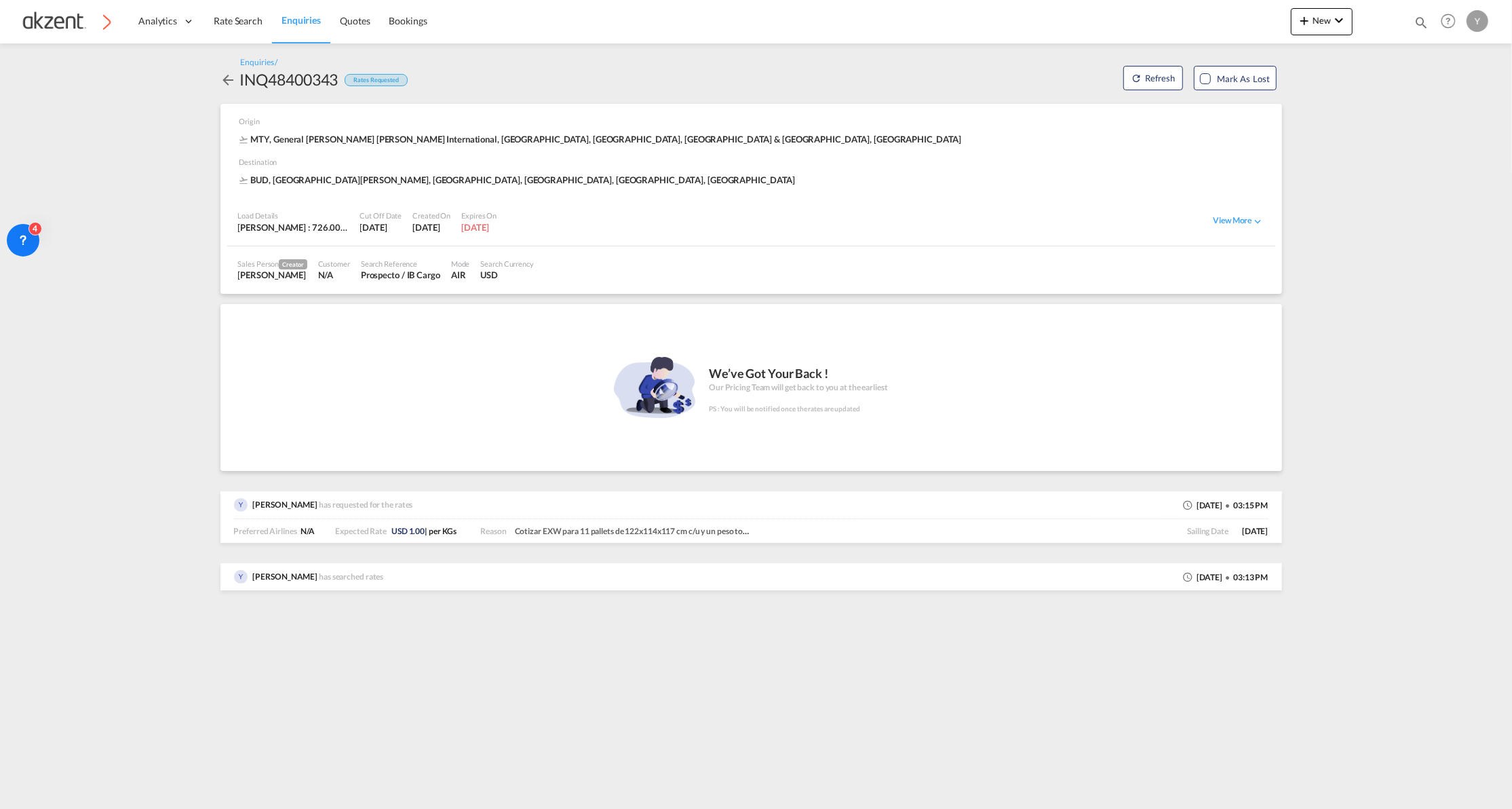
click at [280, 73] on div "INQ48400343" at bounding box center [289, 79] width 98 height 22
copy div "INQ48400343"
